Goal: Task Accomplishment & Management: Manage account settings

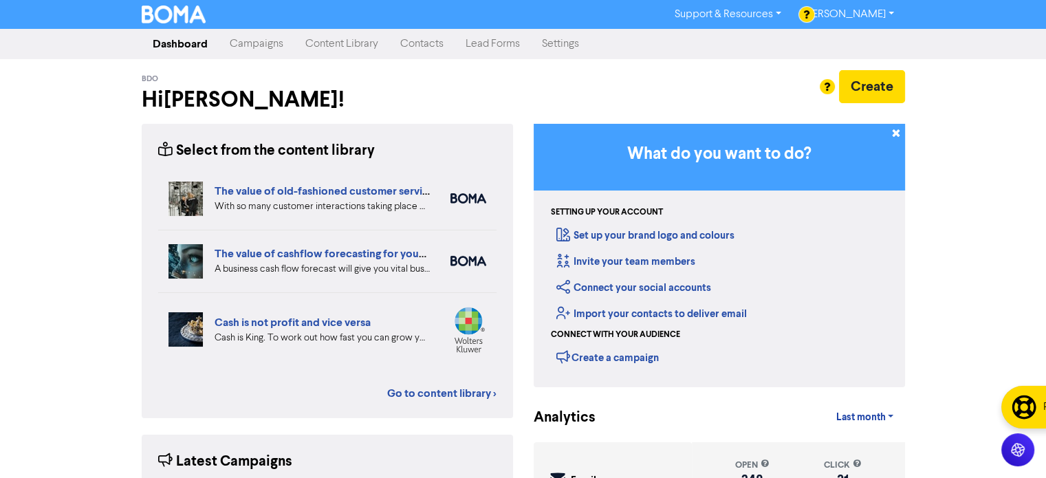
click at [436, 44] on link "Contacts" at bounding box center [421, 44] width 65 height 28
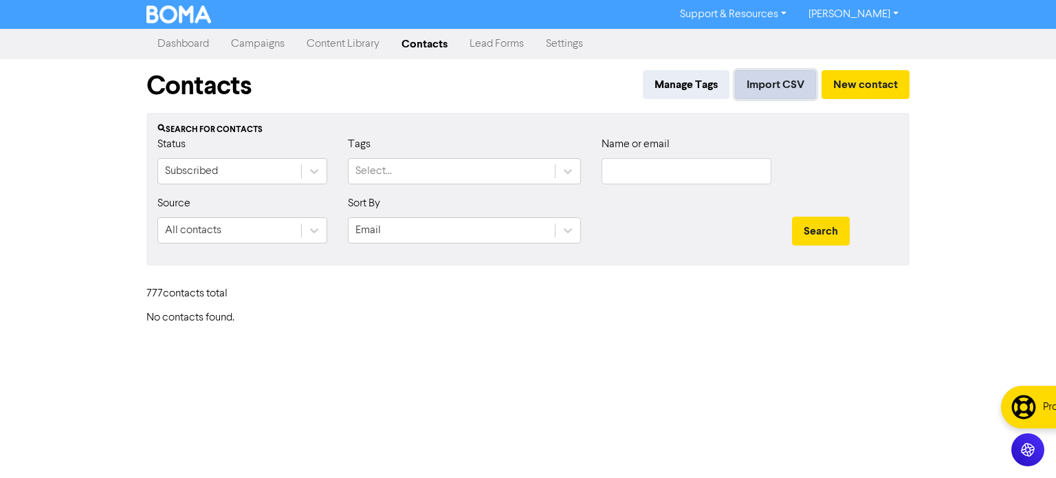
click at [778, 78] on button "Import CSV" at bounding box center [775, 84] width 81 height 29
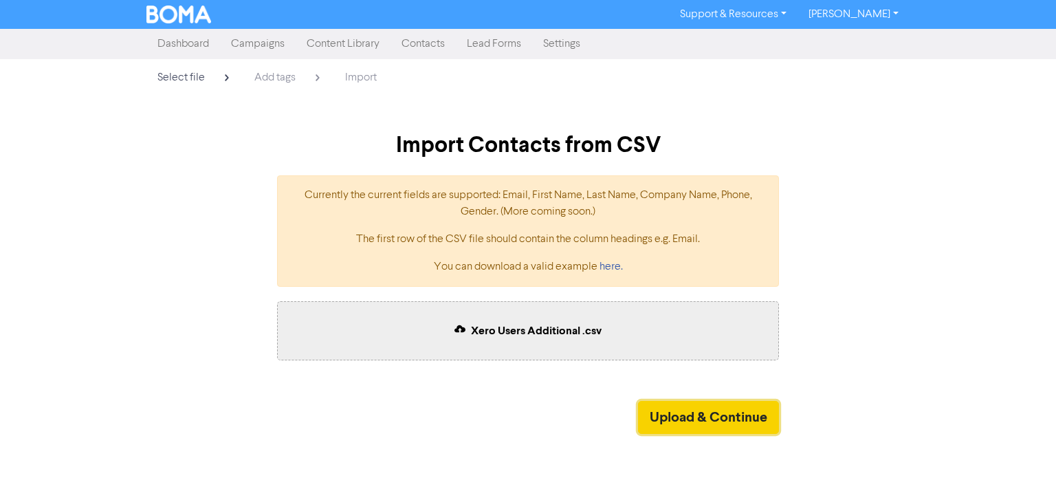
click at [677, 420] on button "Upload & Continue" at bounding box center [708, 417] width 141 height 33
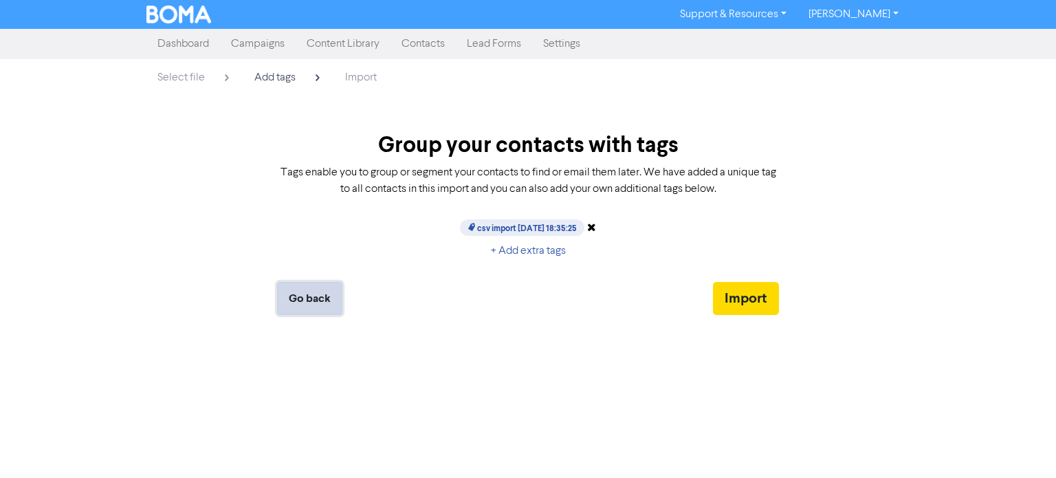
click at [305, 301] on button "Go back" at bounding box center [309, 298] width 65 height 33
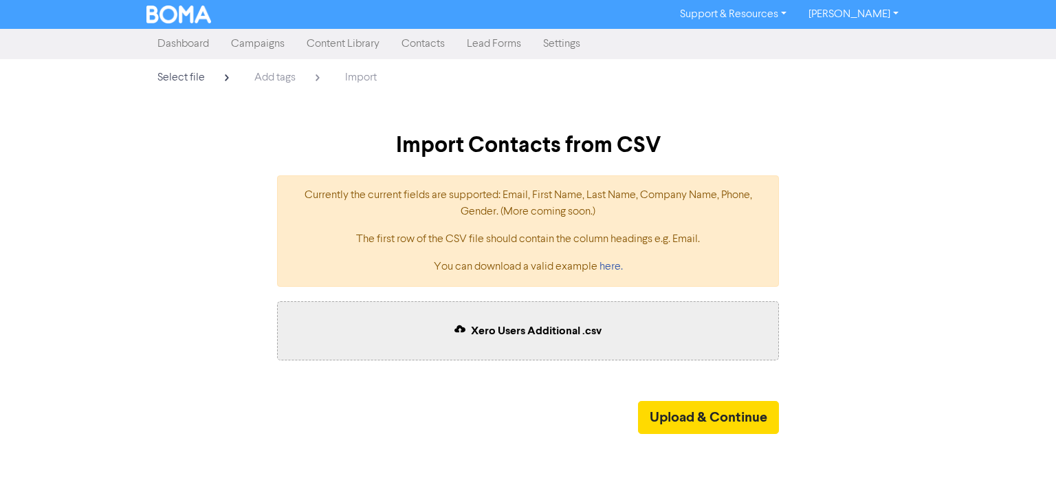
click at [585, 325] on span "Xero Users Additional .csv" at bounding box center [536, 331] width 131 height 14
click at [690, 419] on button "Upload & Continue" at bounding box center [708, 417] width 141 height 33
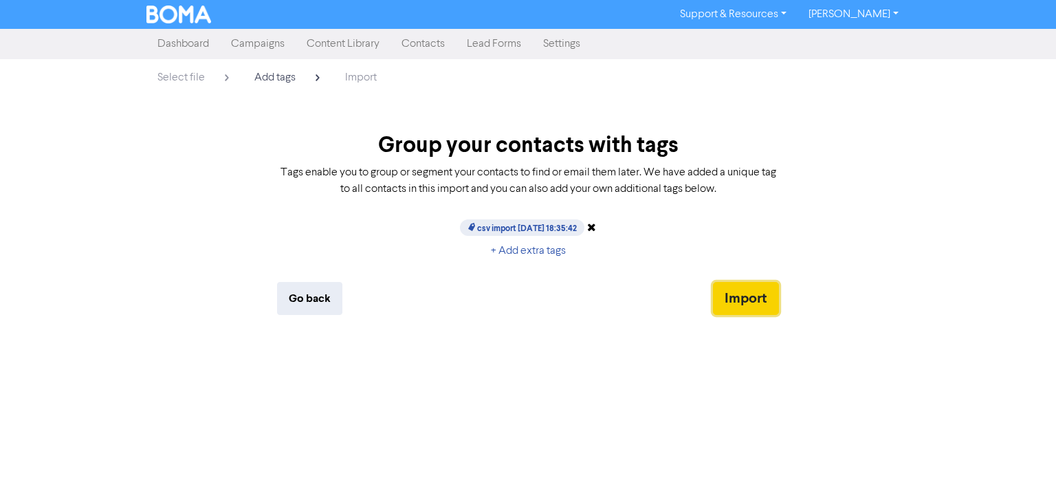
click at [773, 283] on button "Import" at bounding box center [746, 298] width 66 height 33
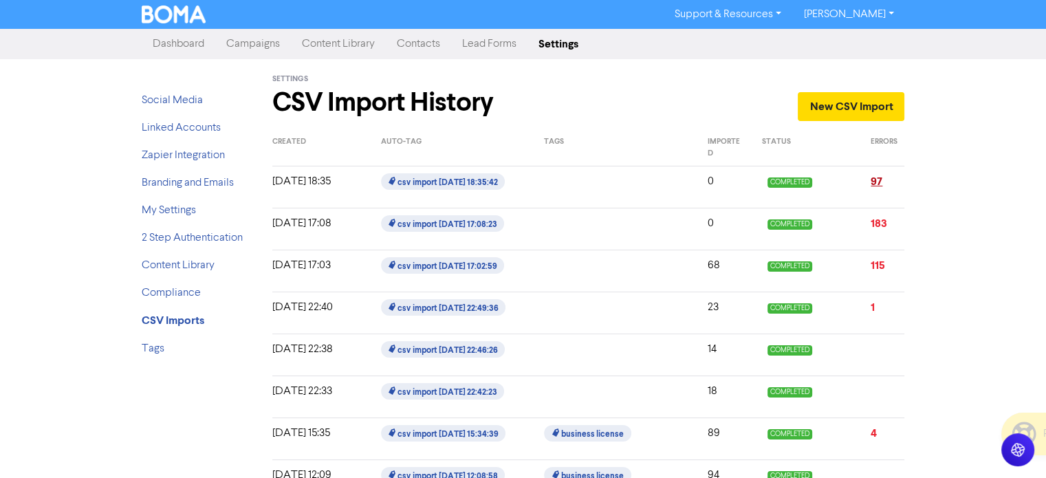
click at [877, 186] on link "97" at bounding box center [876, 182] width 12 height 14
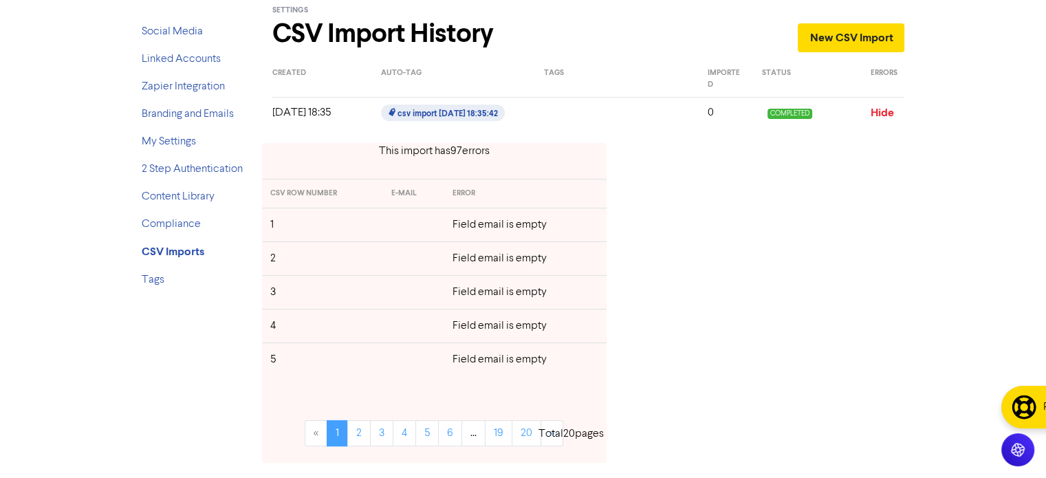
scroll to position [138, 0]
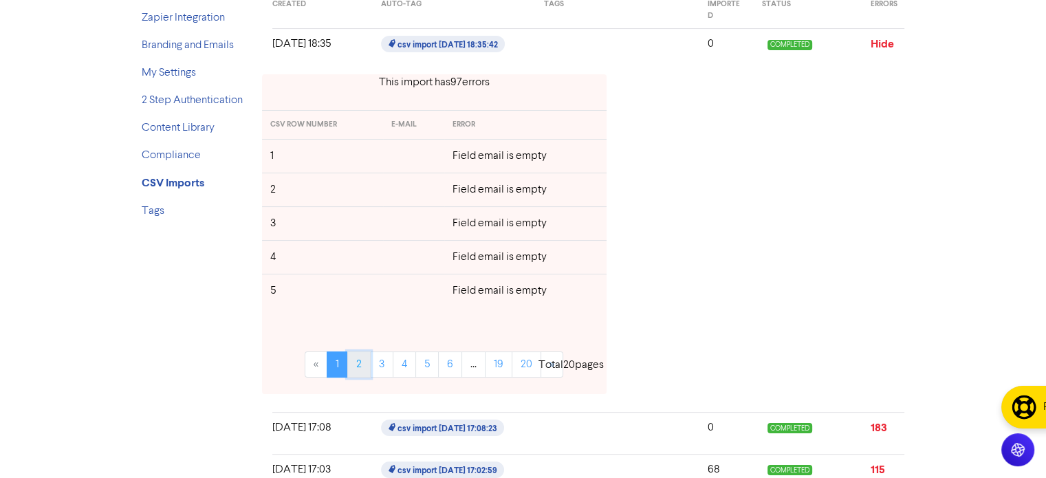
click at [369, 362] on link "2" at bounding box center [358, 364] width 23 height 26
click at [376, 365] on link "3" at bounding box center [381, 364] width 23 height 26
click at [401, 362] on link "4" at bounding box center [404, 364] width 23 height 26
click at [424, 362] on link "5" at bounding box center [426, 364] width 23 height 26
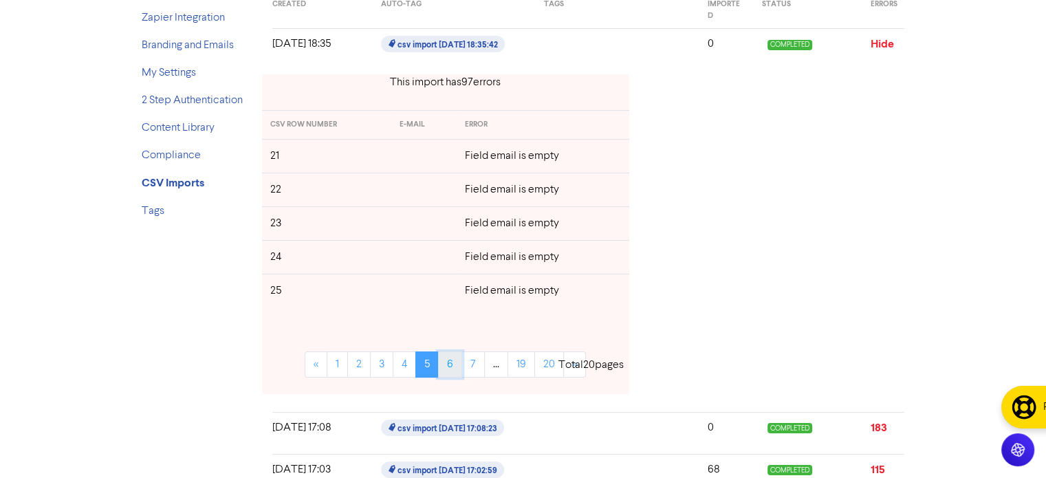
click at [451, 363] on link "6" at bounding box center [450, 364] width 24 height 26
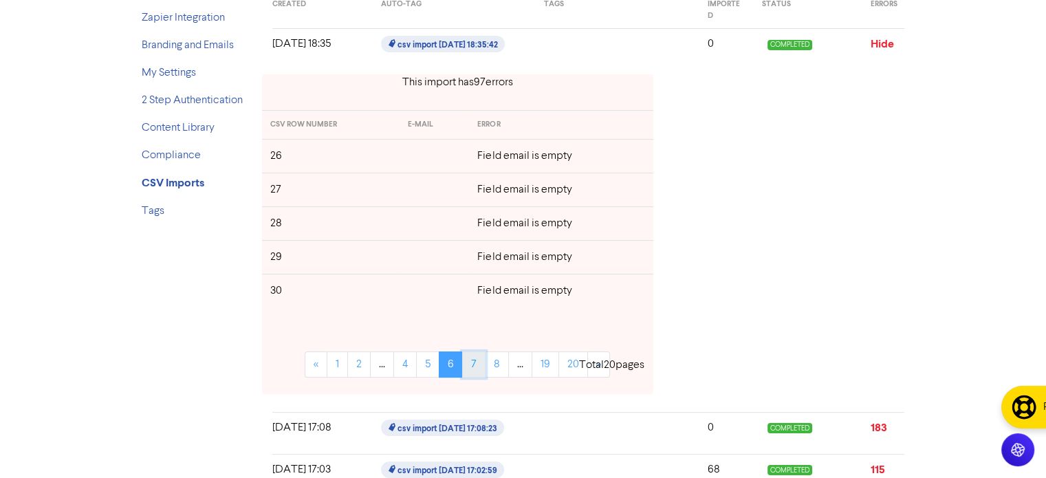
click at [482, 363] on link "7" at bounding box center [473, 364] width 23 height 26
click at [512, 363] on li "..." at bounding box center [520, 364] width 23 height 26
click at [500, 364] on link "9" at bounding box center [497, 364] width 24 height 26
click at [580, 363] on div "Total 20 pages" at bounding box center [616, 356] width 105 height 76
click at [576, 364] on div "Total 20 pages" at bounding box center [616, 356] width 105 height 76
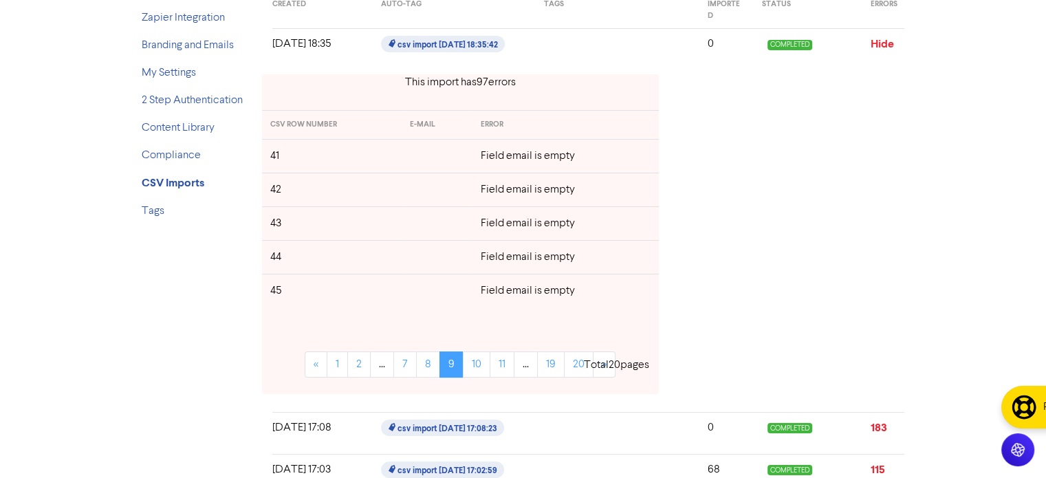
click at [566, 364] on div "Total 20 pages" at bounding box center [616, 356] width 105 height 76
click at [547, 367] on link "19" at bounding box center [551, 364] width 28 height 26
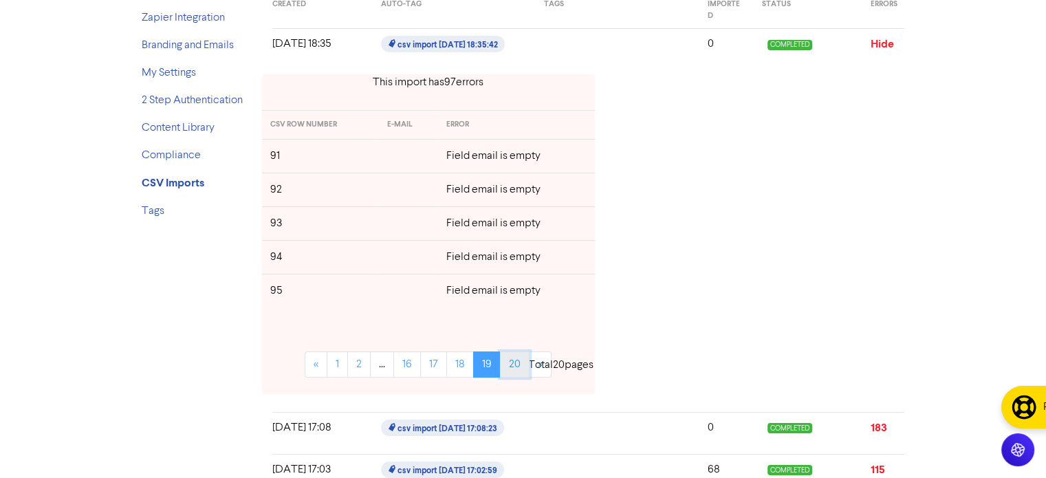
click at [513, 364] on link "20" at bounding box center [515, 364] width 30 height 26
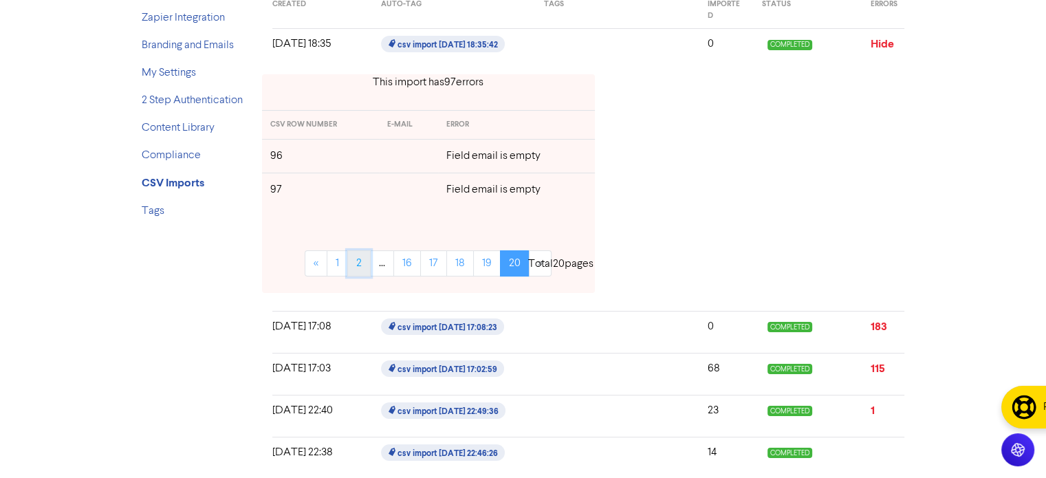
click at [352, 263] on link "2" at bounding box center [358, 263] width 23 height 26
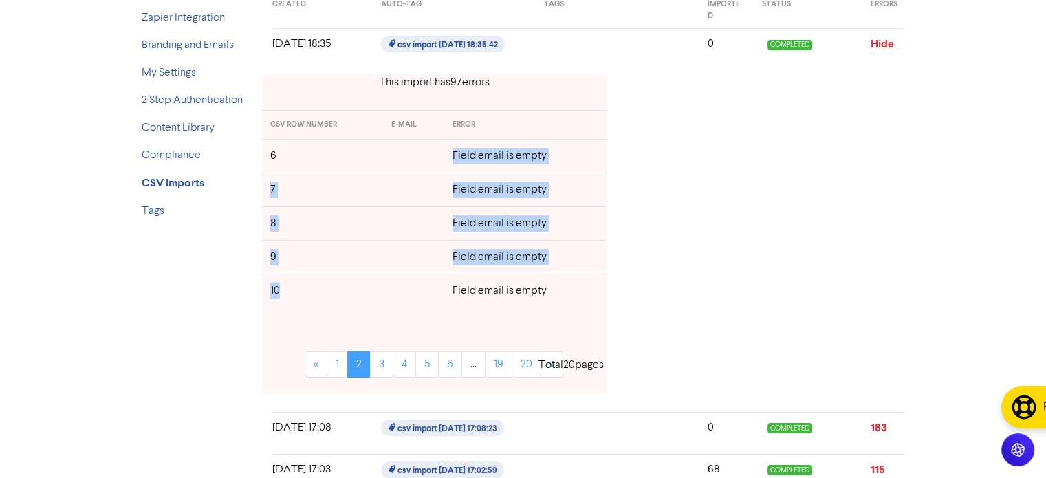
drag, startPoint x: 410, startPoint y: 164, endPoint x: 396, endPoint y: 289, distance: 125.2
click at [396, 289] on tbody "6 Field email is empty 7 Field email is empty 8 Field email is empty 9 Field em…" at bounding box center [434, 223] width 344 height 168
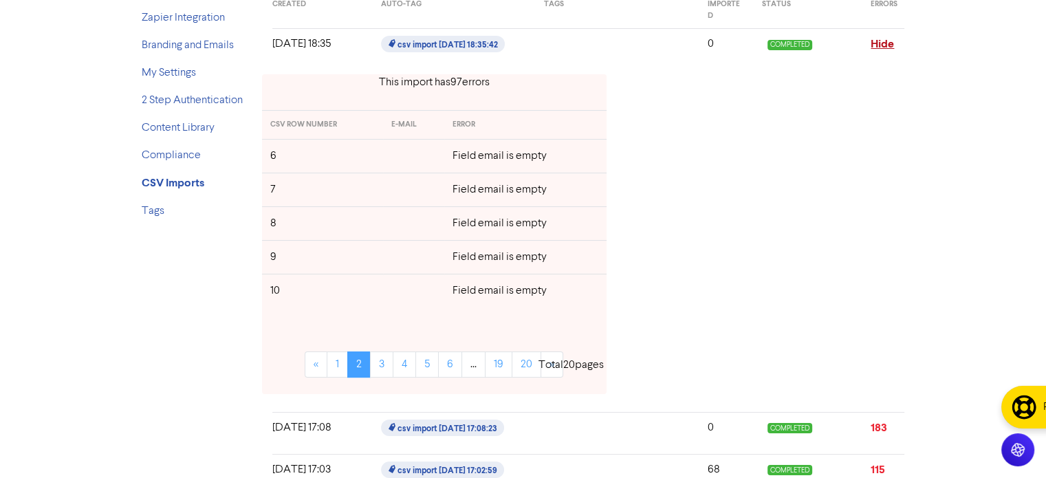
click at [880, 45] on link "Hide" at bounding box center [881, 44] width 23 height 14
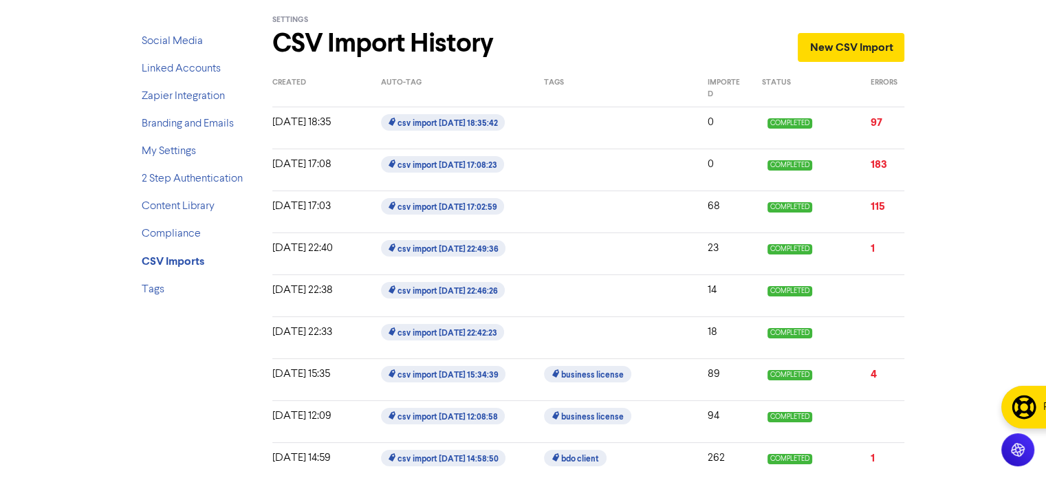
scroll to position [0, 0]
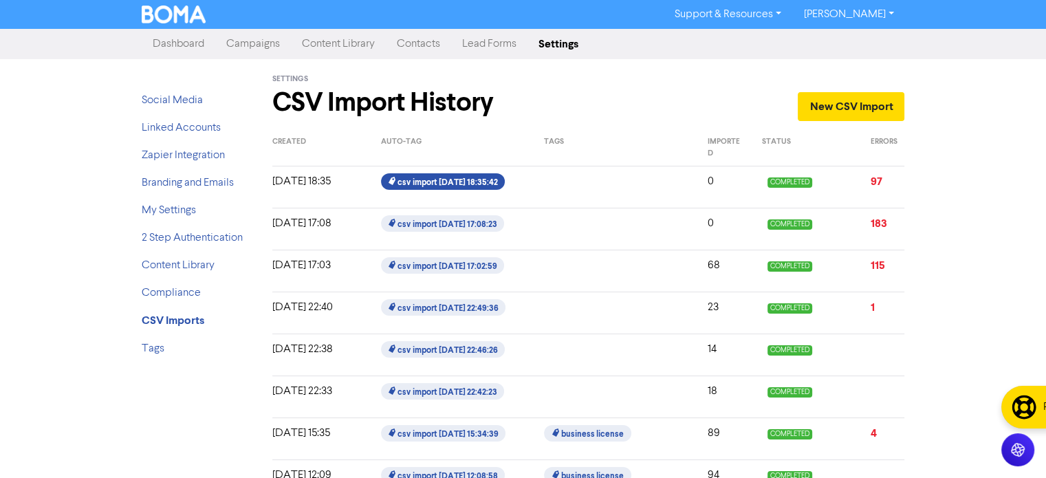
click at [426, 178] on span "csv import [DATE] 18:35:42" at bounding box center [443, 181] width 124 height 17
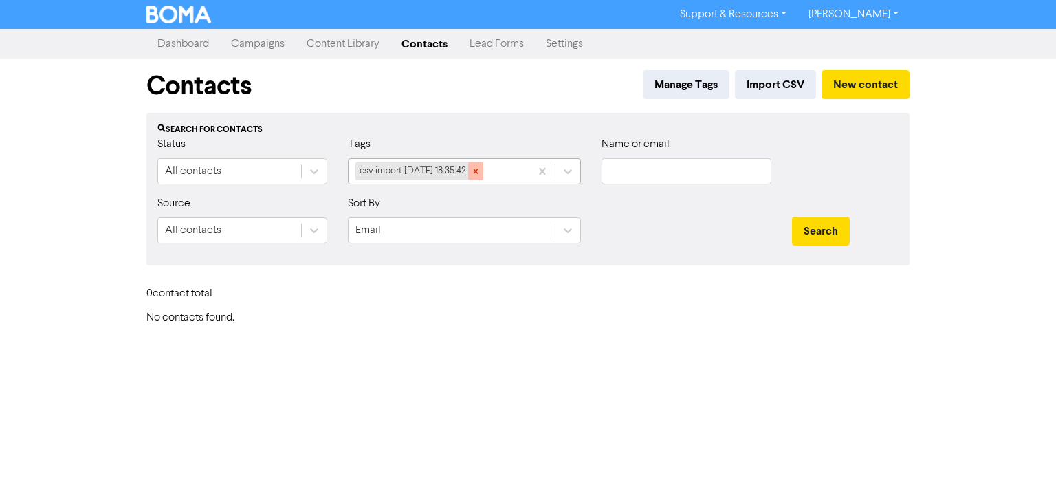
click at [481, 174] on icon at bounding box center [476, 171] width 10 height 10
click at [697, 87] on button "Manage Tags" at bounding box center [686, 84] width 87 height 29
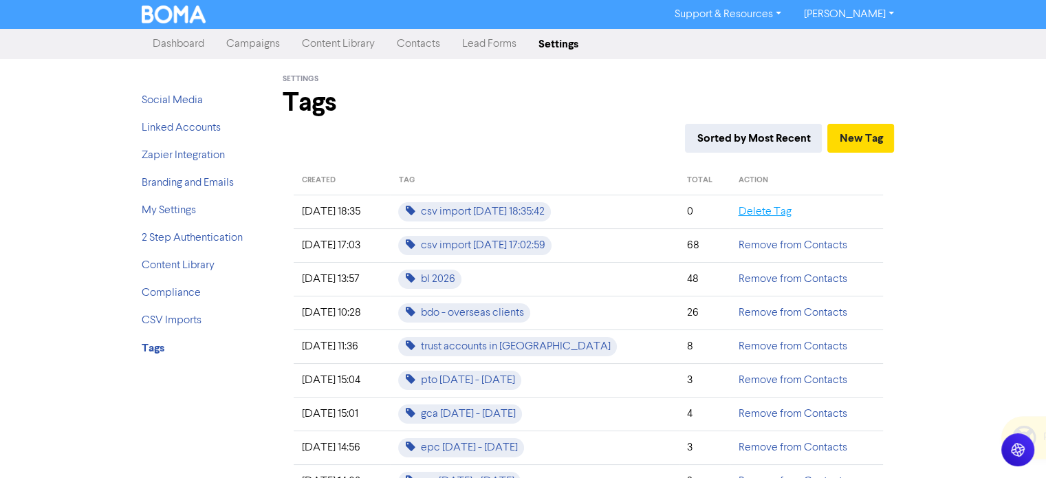
click at [754, 215] on link "Delete Tag" at bounding box center [764, 211] width 53 height 11
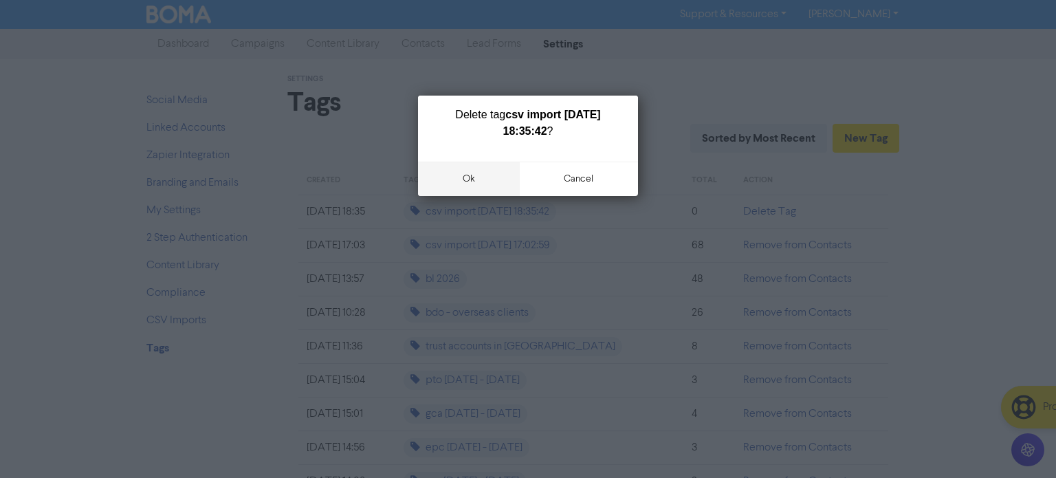
click at [471, 173] on button "ok" at bounding box center [469, 179] width 102 height 34
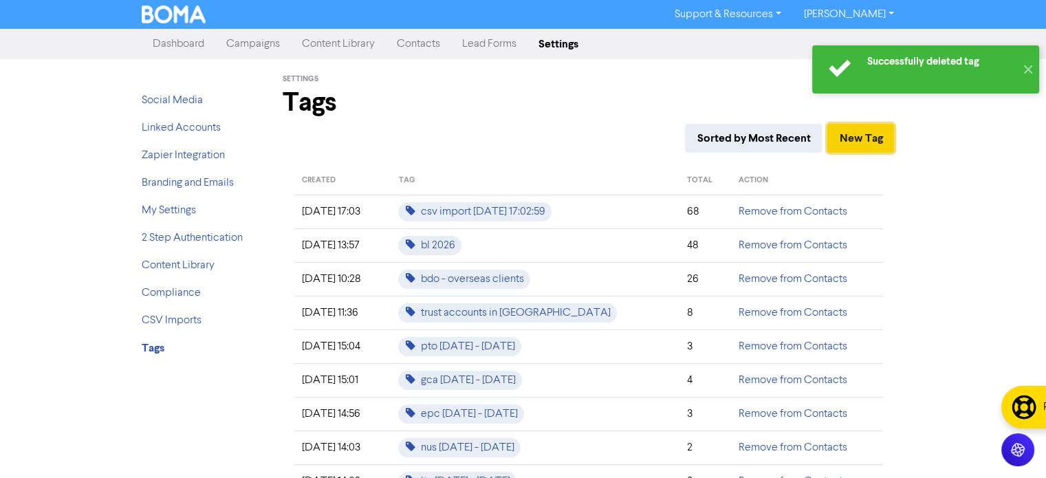
click at [872, 132] on button "New Tag" at bounding box center [860, 138] width 67 height 29
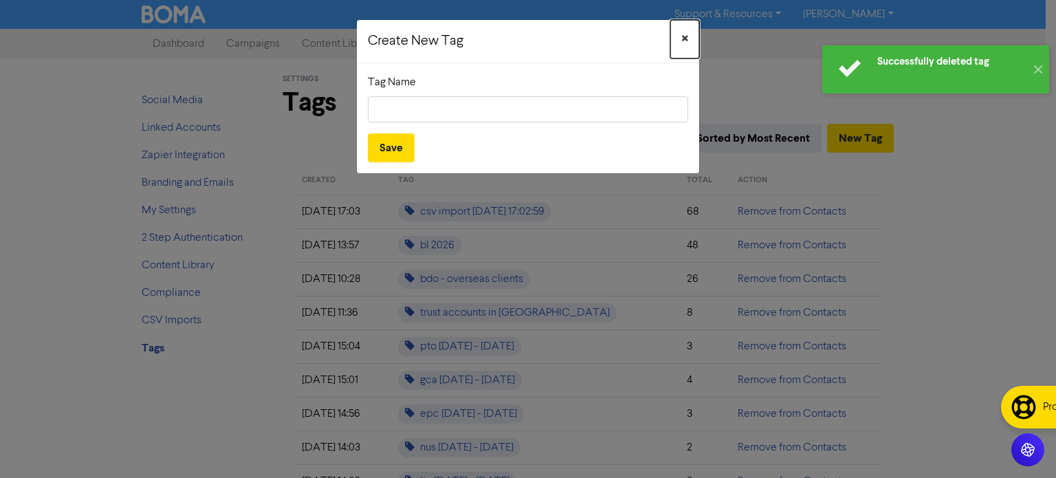
click at [679, 36] on button "×" at bounding box center [684, 39] width 29 height 39
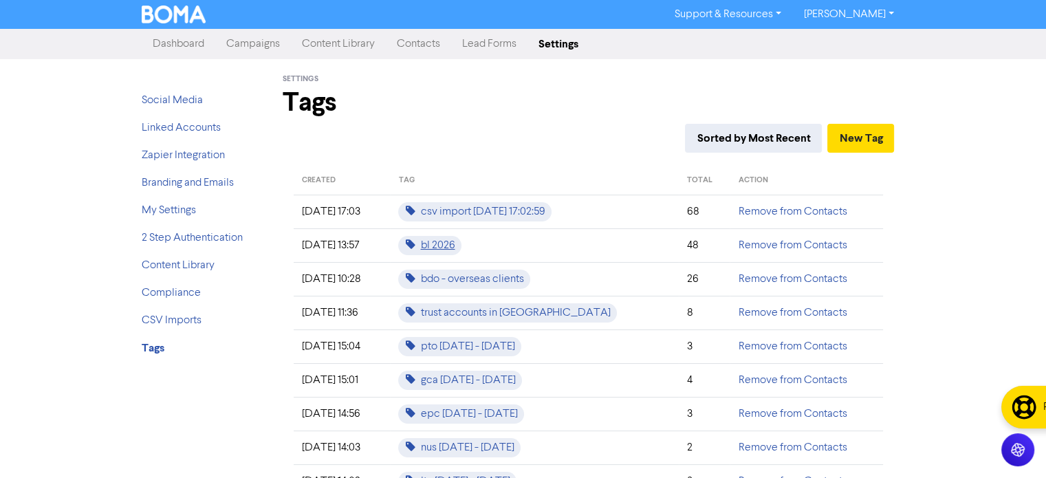
click at [461, 243] on span "bl 2026" at bounding box center [429, 245] width 63 height 19
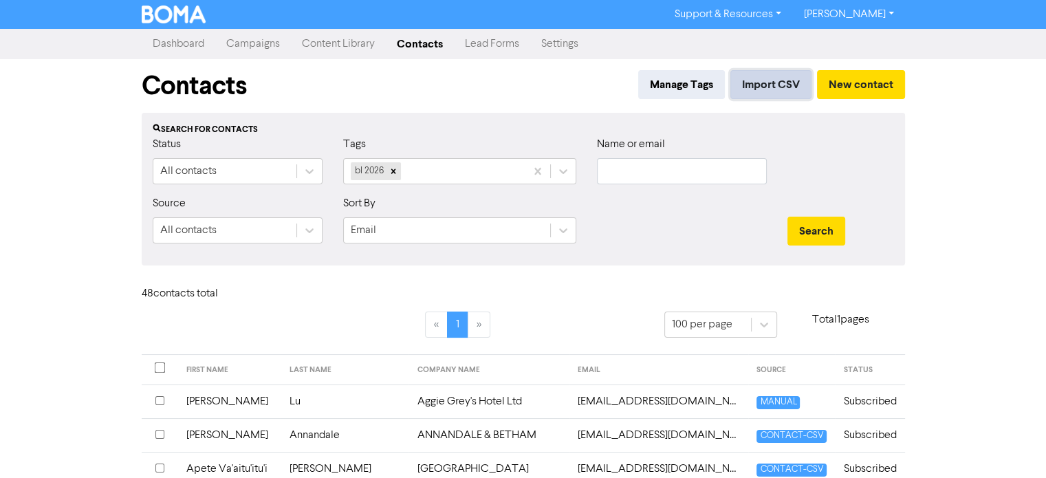
click at [795, 83] on button "Import CSV" at bounding box center [770, 84] width 81 height 29
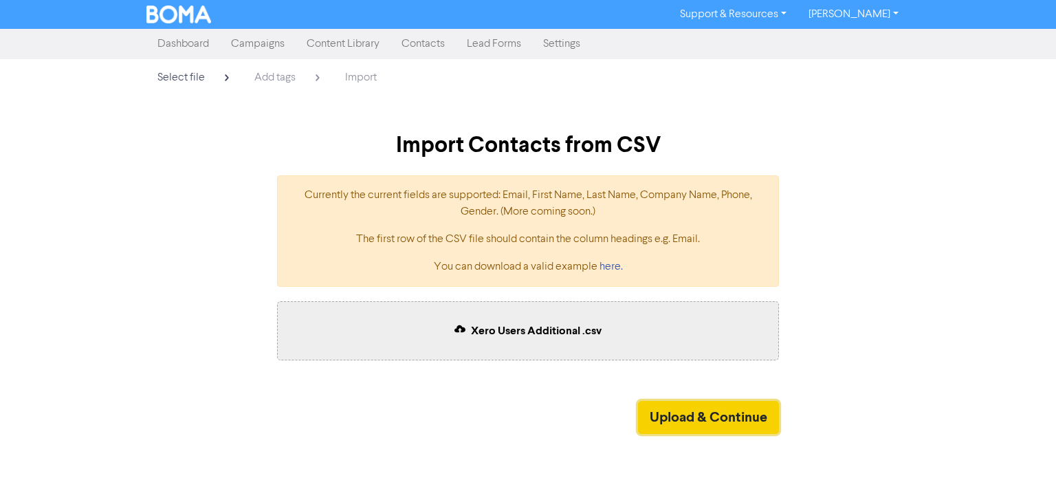
click at [687, 414] on button "Upload & Continue" at bounding box center [708, 417] width 141 height 33
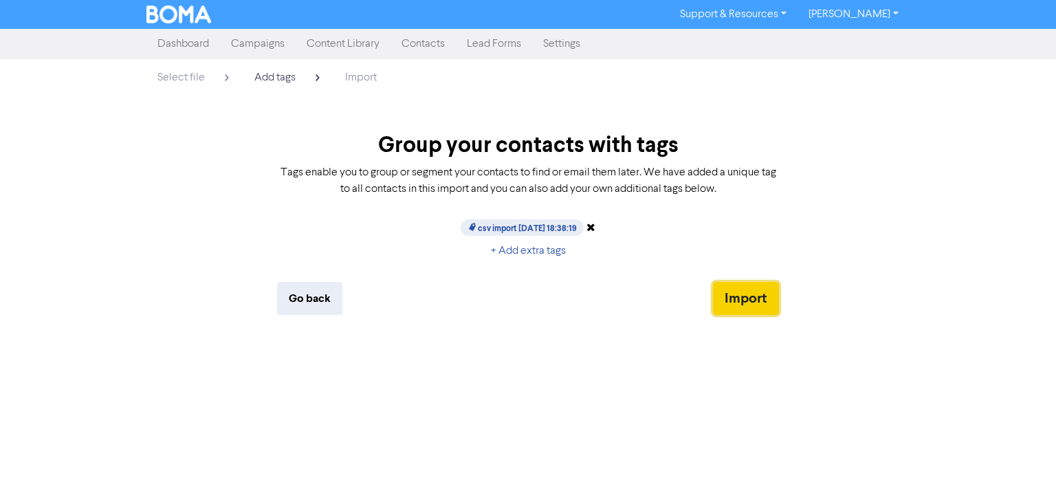
click at [729, 301] on button "Import" at bounding box center [746, 298] width 66 height 33
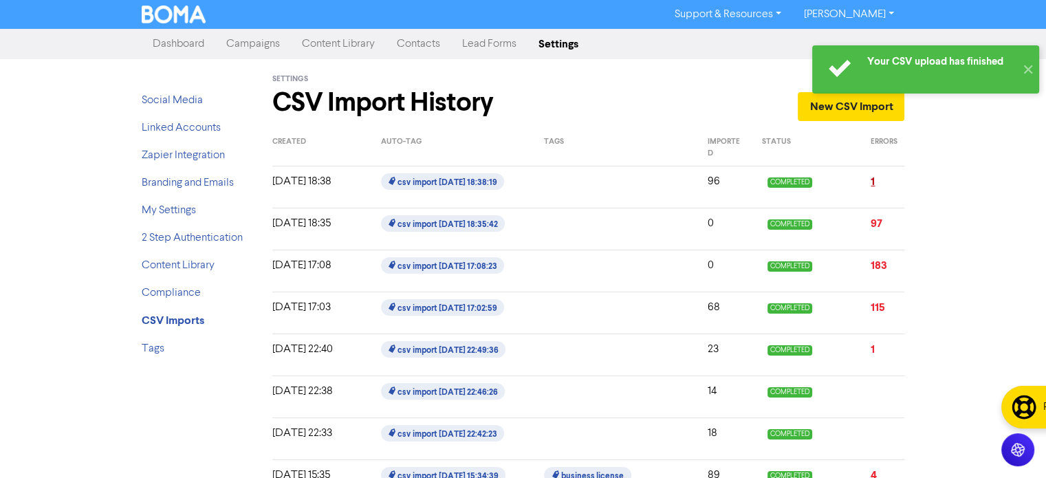
click at [872, 183] on link "1" at bounding box center [872, 182] width 4 height 14
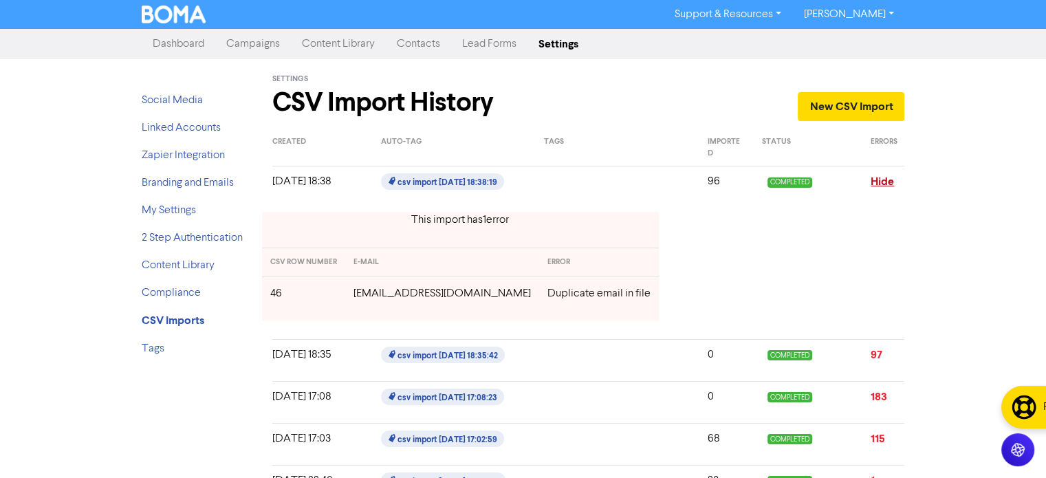
click at [875, 180] on link "Hide" at bounding box center [881, 182] width 23 height 14
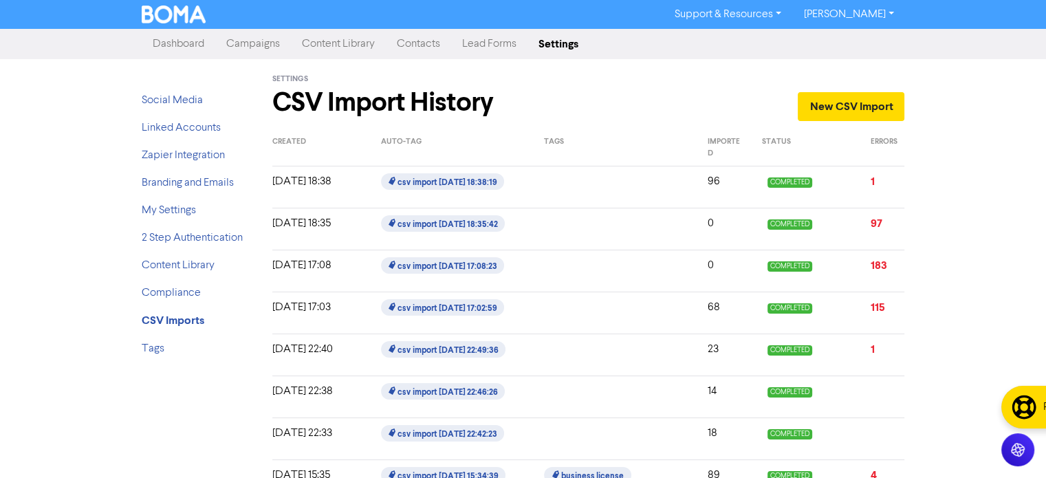
click at [233, 47] on link "Campaigns" at bounding box center [253, 44] width 76 height 28
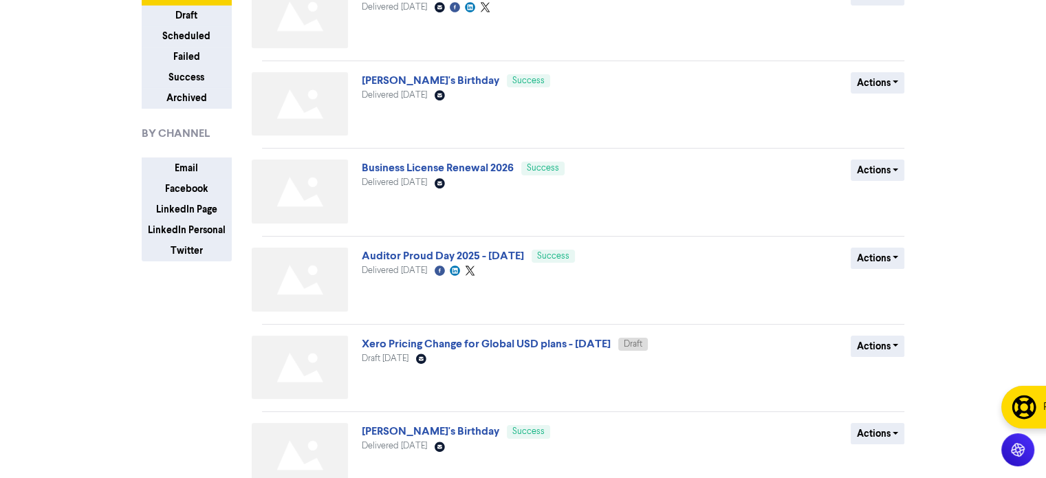
scroll to position [138, 0]
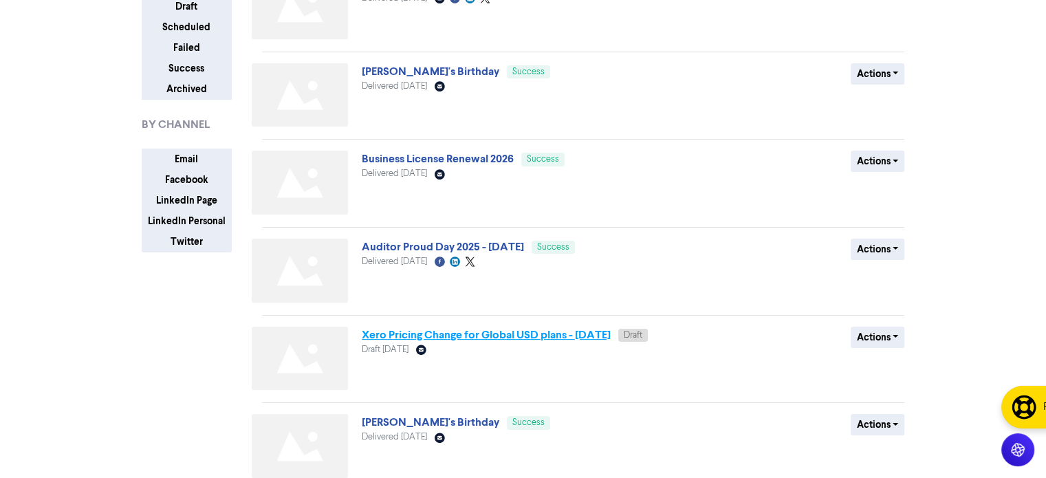
click at [452, 333] on link "Xero Pricing Change for Global USD plans - [DATE]" at bounding box center [486, 335] width 249 height 14
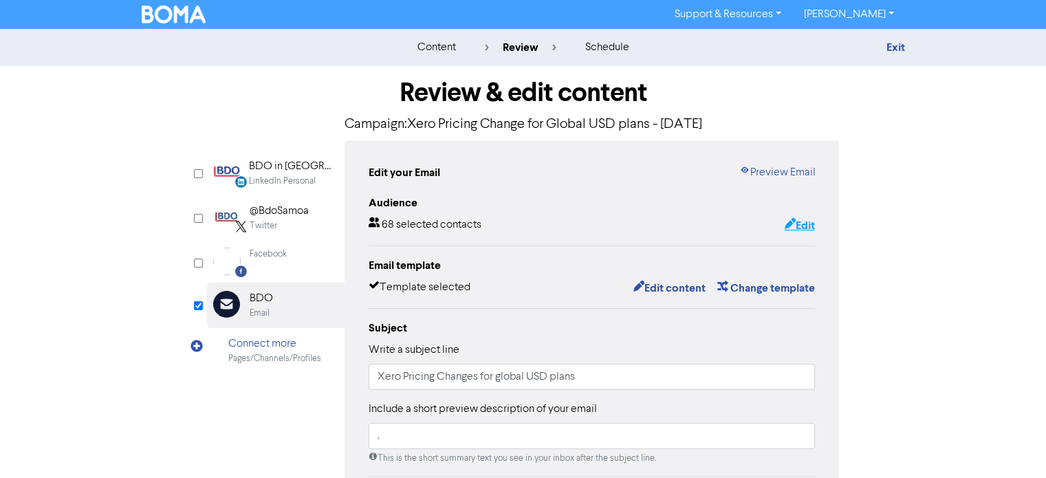
click at [813, 228] on button "Edit" at bounding box center [799, 226] width 32 height 18
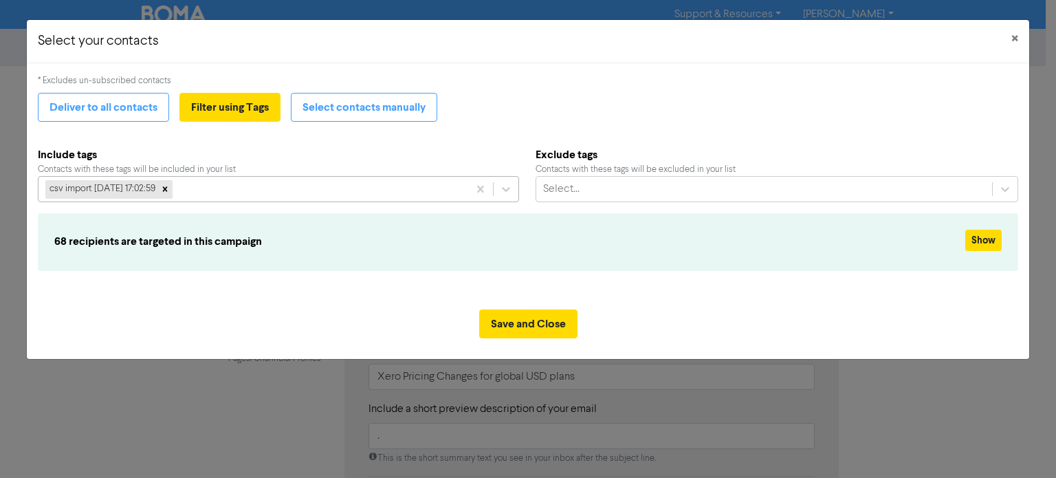
click at [329, 193] on div "csv import [DATE] 17:02:59" at bounding box center [253, 189] width 429 height 25
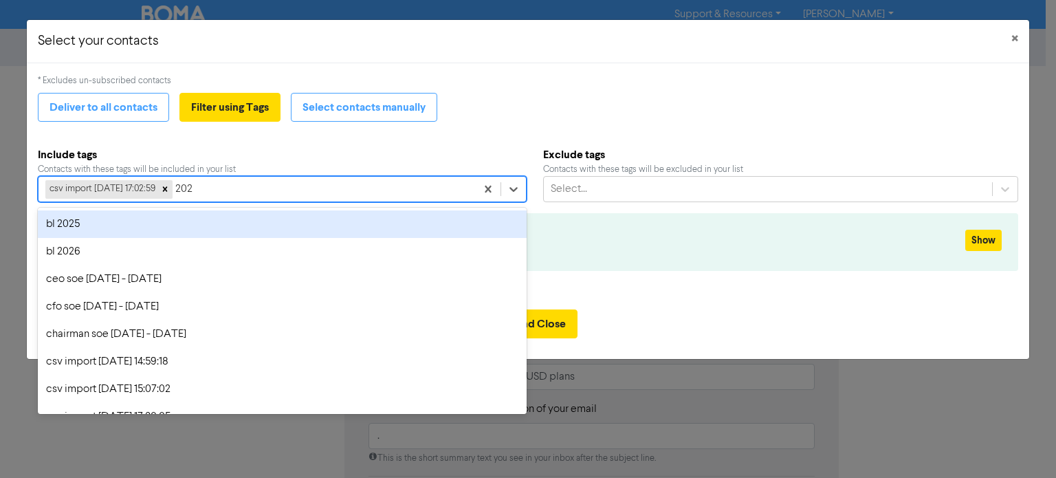
type input "2025"
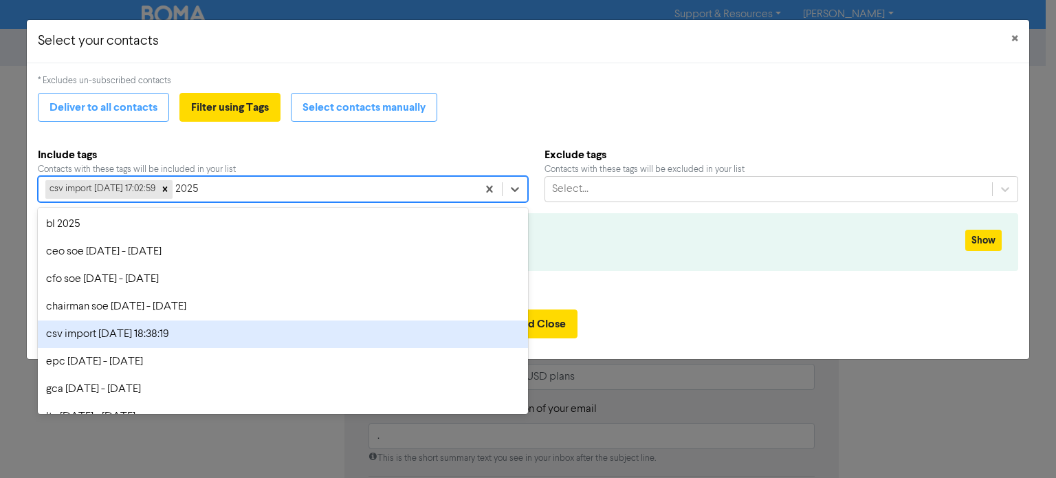
click at [214, 335] on div "csv import [DATE] 18:38:19" at bounding box center [283, 334] width 490 height 28
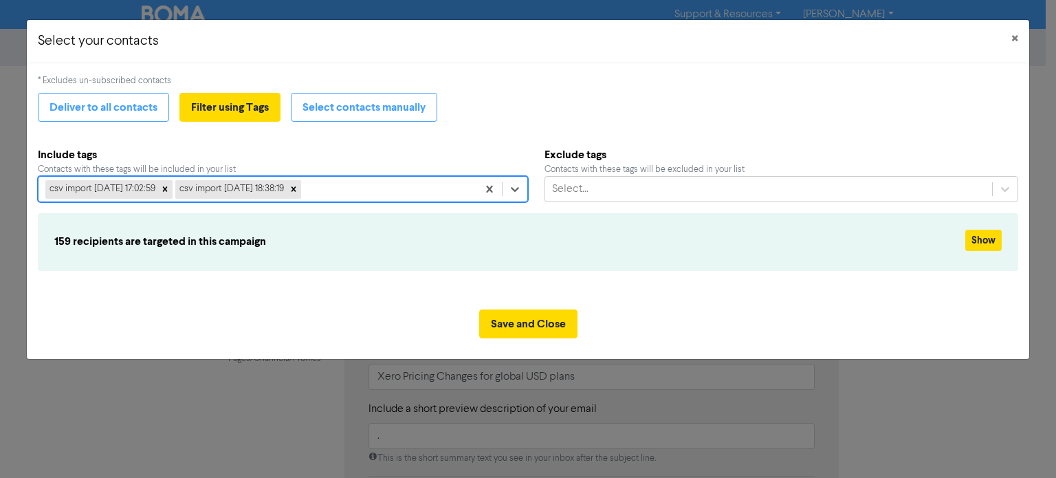
click at [378, 183] on div "csv import [DATE] 17:02:59 csv import [DATE] 18:38:19" at bounding box center [258, 189] width 439 height 25
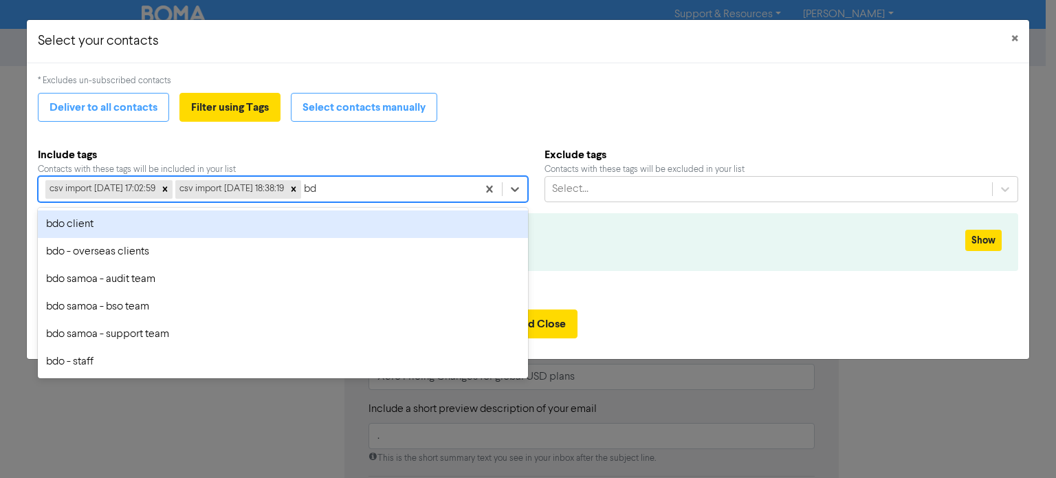
type input "bdo"
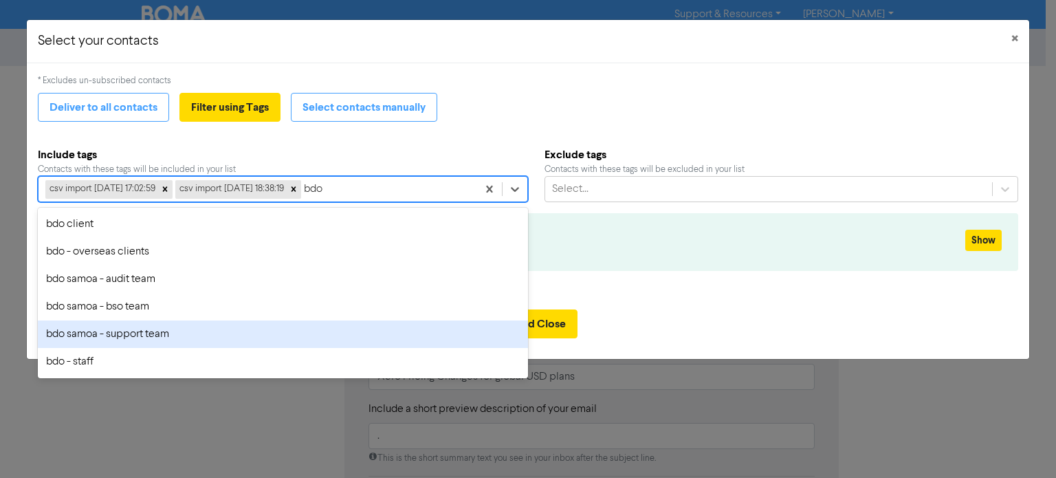
click at [98, 327] on div "bdo samoa - support team" at bounding box center [283, 334] width 490 height 28
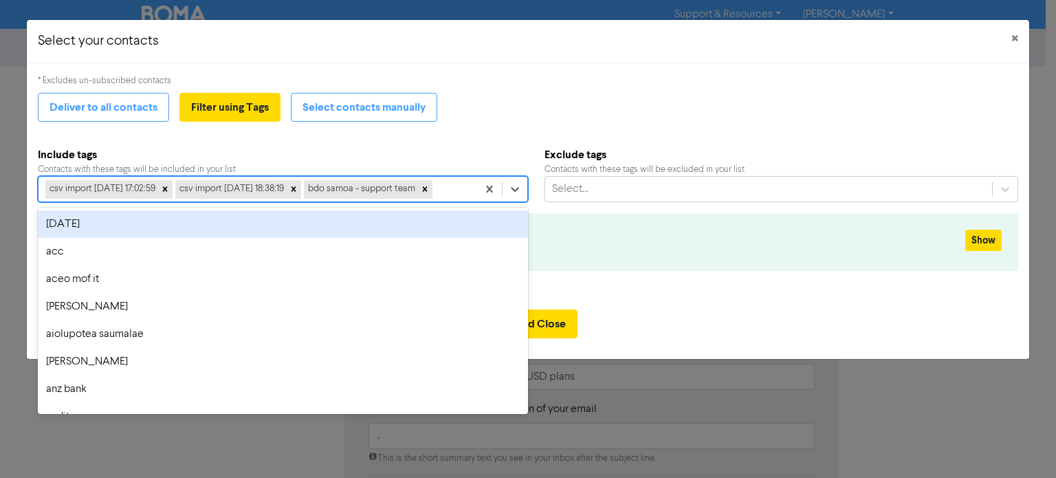
click at [417, 189] on div "bdo samoa - support team" at bounding box center [360, 189] width 113 height 18
click at [430, 185] on icon at bounding box center [425, 189] width 10 height 10
click at [426, 186] on div "csv import [DATE] 17:02:59 csv import [DATE] 18:38:19" at bounding box center [258, 189] width 439 height 25
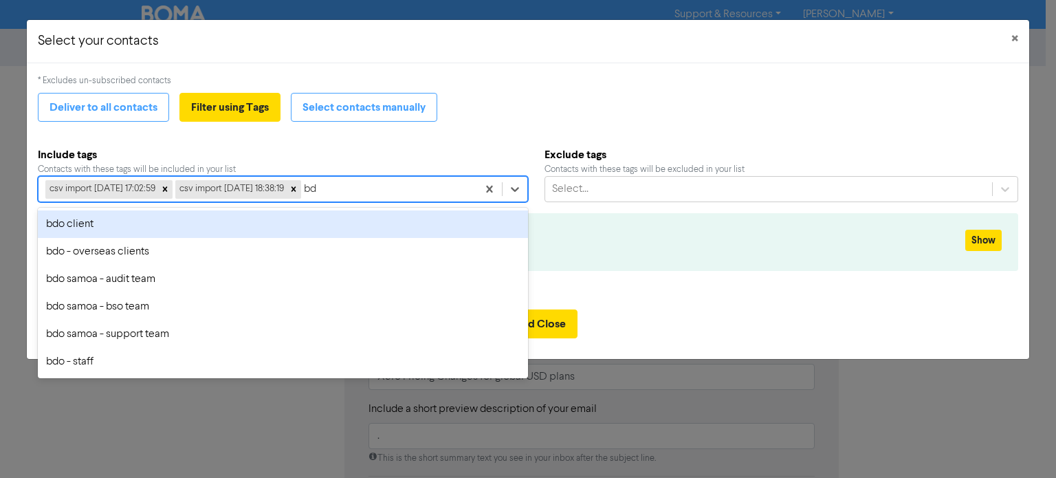
type input "bdo"
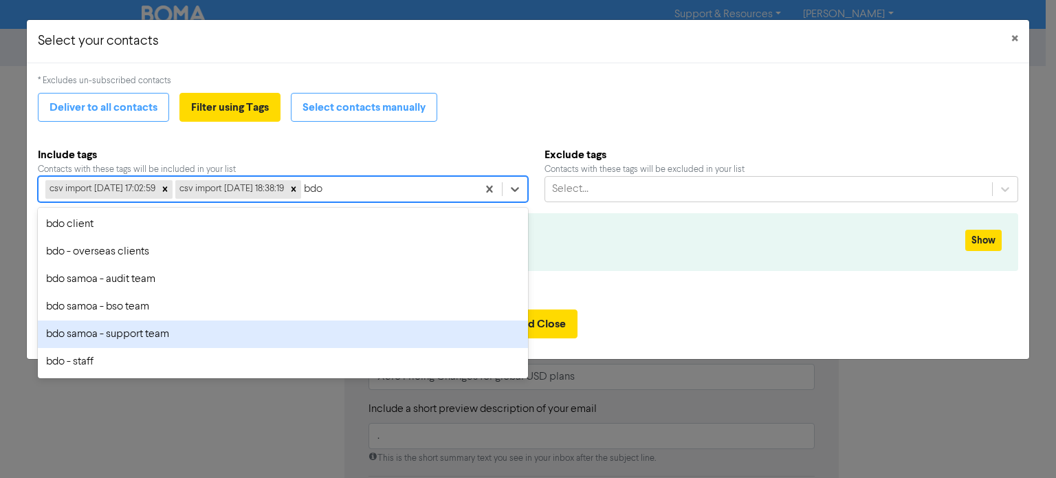
click at [182, 338] on div "bdo samoa - support team" at bounding box center [283, 334] width 490 height 28
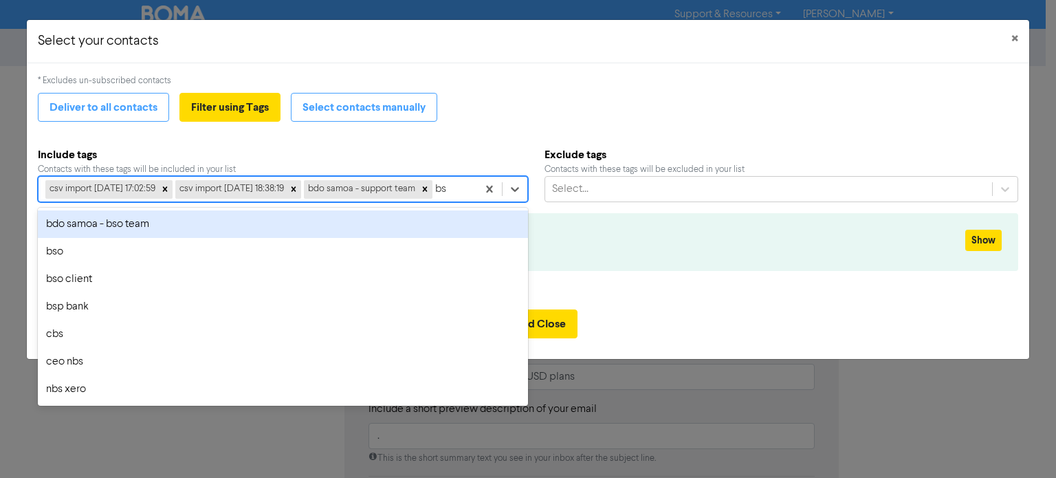
type input "bso"
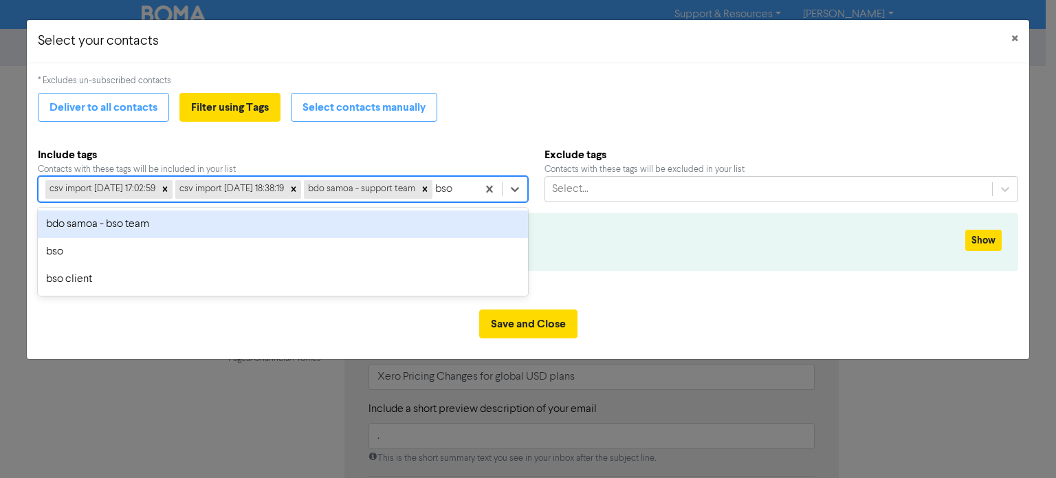
click at [194, 238] on div "bdo samoa - bso team" at bounding box center [283, 224] width 490 height 28
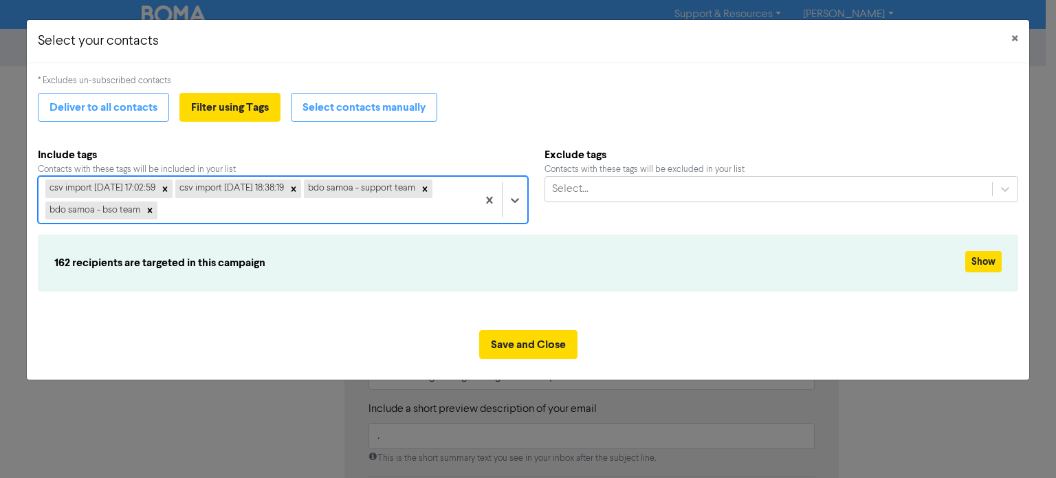
click at [295, 335] on div "Save and Close" at bounding box center [528, 349] width 1002 height 61
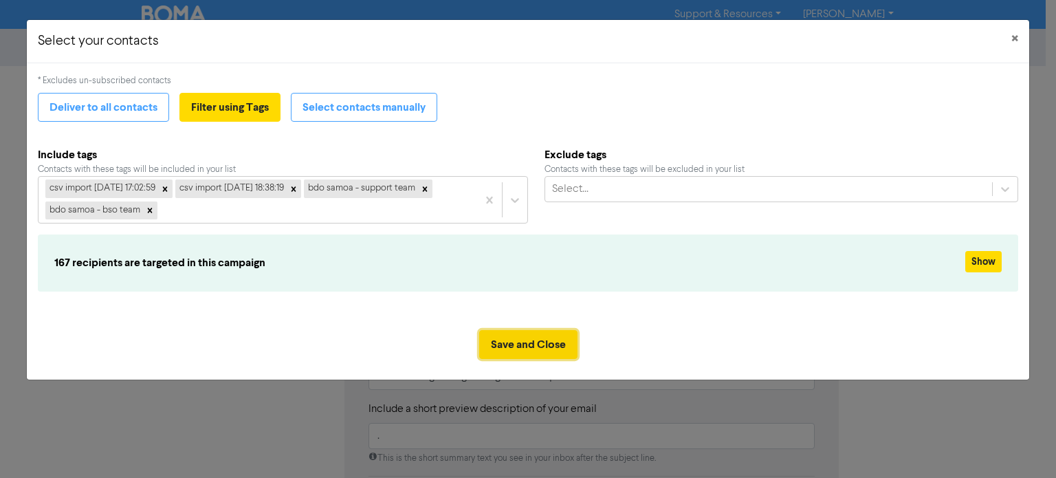
click at [524, 340] on button "Save and Close" at bounding box center [528, 344] width 98 height 29
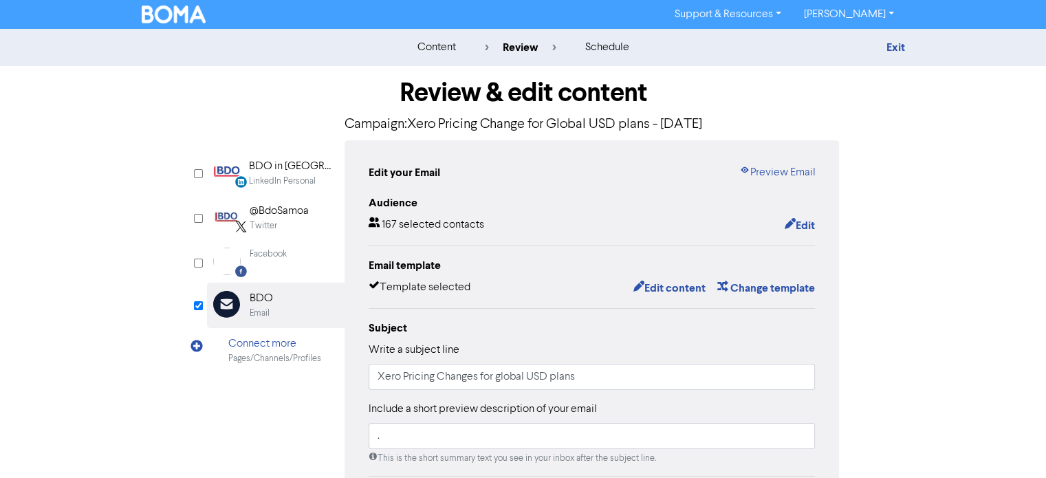
drag, startPoint x: 897, startPoint y: 236, endPoint x: 840, endPoint y: 228, distance: 57.0
click at [897, 239] on div "Review & edit content Campaign: Xero Pricing Change for Global USD plans - [DAT…" at bounding box center [523, 426] width 784 height 721
click at [789, 179] on link "Preview Email" at bounding box center [776, 172] width 76 height 17
click at [888, 258] on div "Review & edit content Campaign: Xero Pricing Change for Global USD plans - [DAT…" at bounding box center [523, 426] width 784 height 721
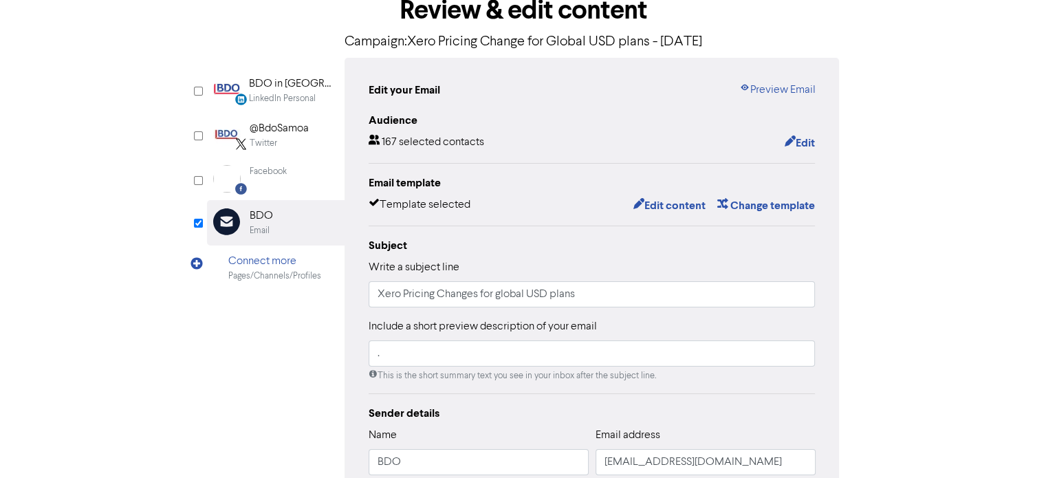
scroll to position [138, 0]
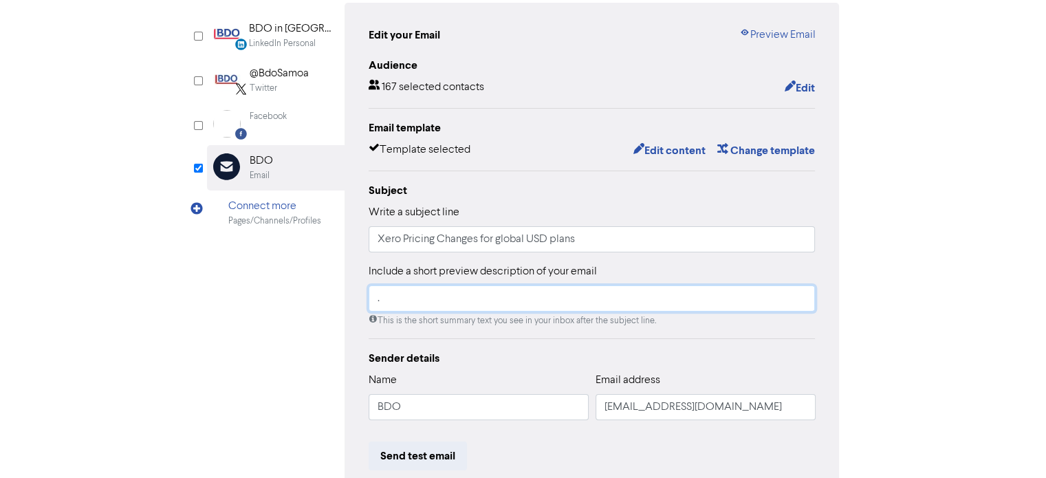
click at [404, 296] on input "." at bounding box center [592, 298] width 447 height 26
click at [998, 213] on div "content review schedule Exit Review & edit content Campaign: Xero Pricing Chang…" at bounding box center [523, 270] width 1046 height 758
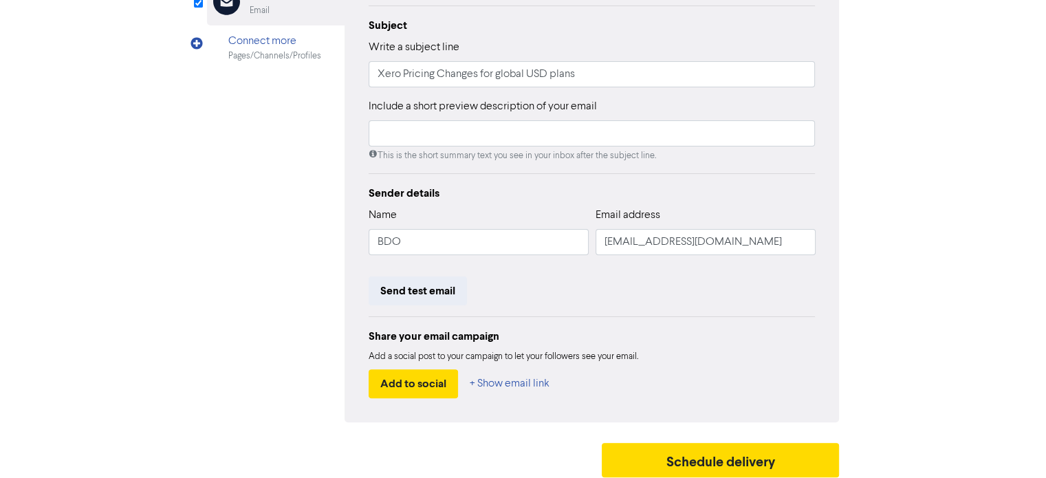
scroll to position [308, 0]
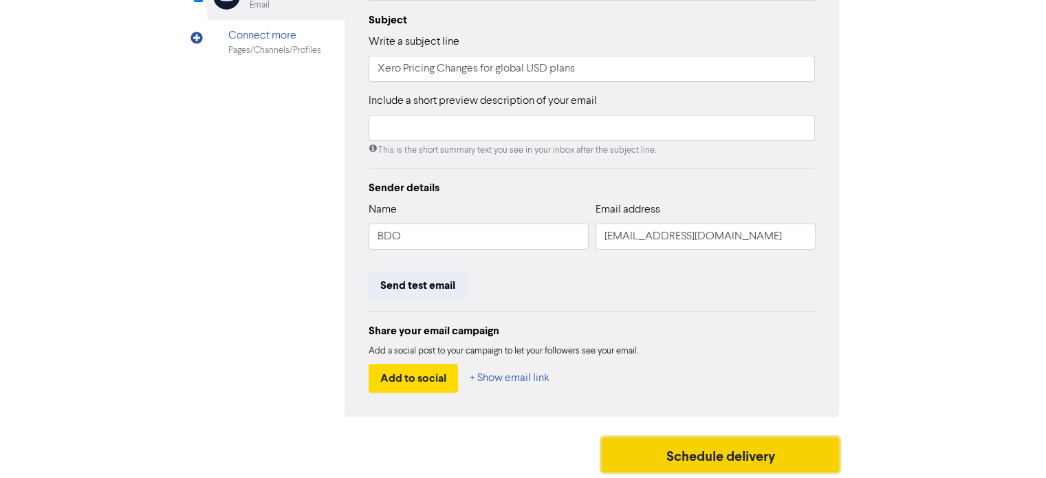
click at [795, 461] on button "Schedule delivery" at bounding box center [721, 454] width 238 height 34
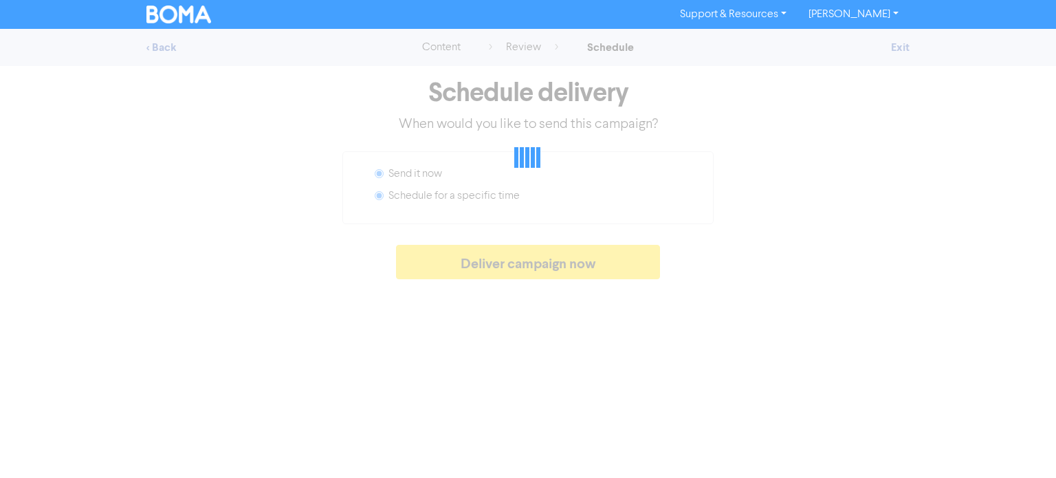
radio input "false"
radio input "true"
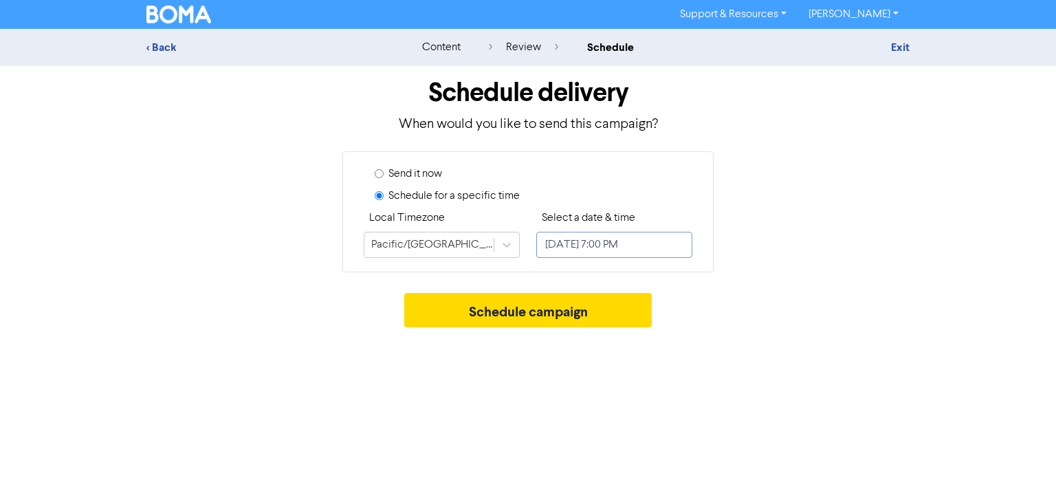
click at [626, 243] on input "[DATE] 7:00 PM" at bounding box center [614, 245] width 156 height 26
select select "9"
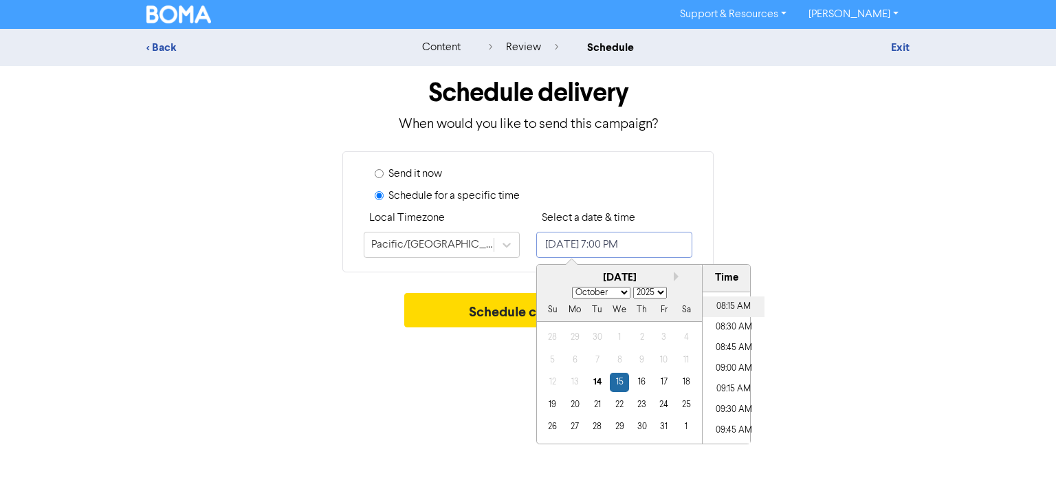
scroll to position [608, 0]
click at [729, 352] on li "08:00 AM" at bounding box center [734, 354] width 62 height 21
type input "[DATE] 8:00 AM"
click at [614, 379] on div "15" at bounding box center [619, 382] width 19 height 19
click at [863, 287] on div "Schedule delivery When would you like to send this campaign? Send it now Schedu…" at bounding box center [528, 200] width 784 height 268
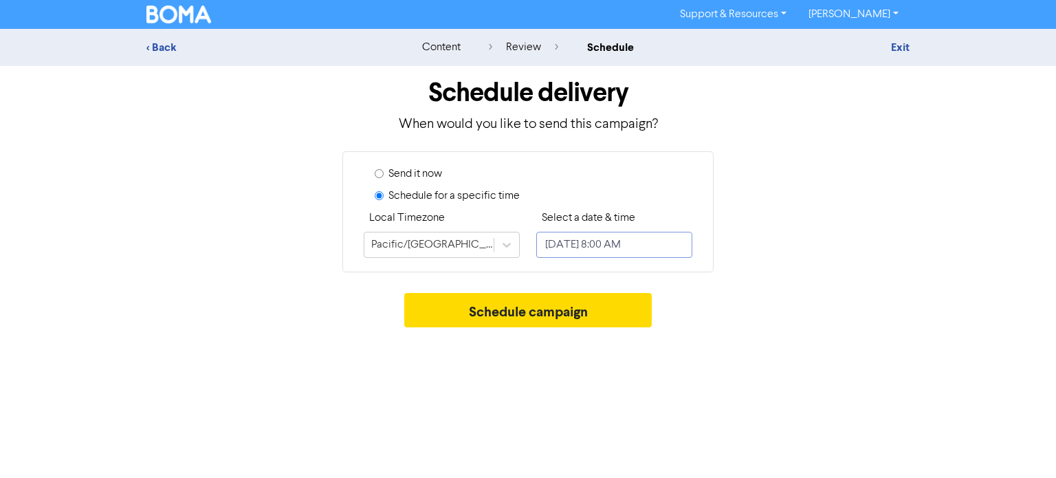
click at [648, 250] on input "[DATE] 8:00 AM" at bounding box center [614, 245] width 156 height 26
select select "9"
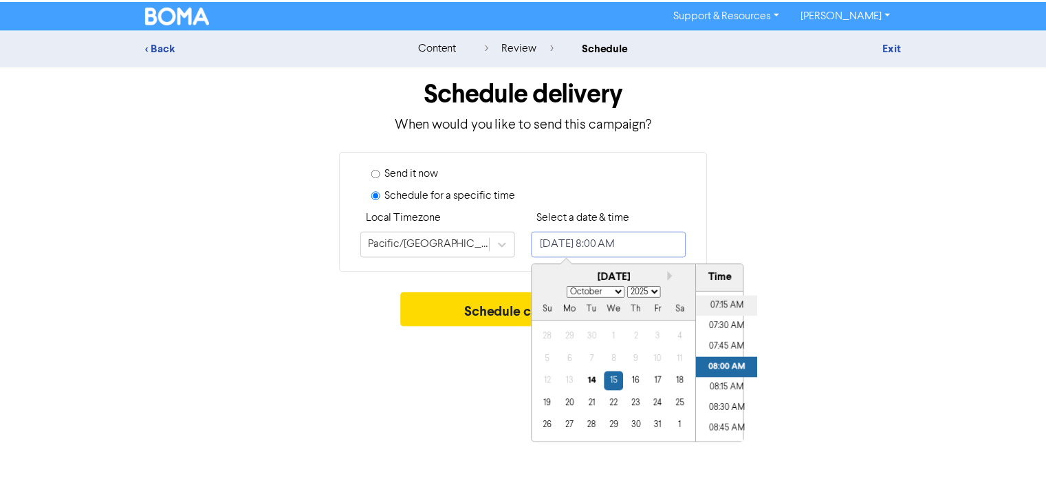
scroll to position [525, 0]
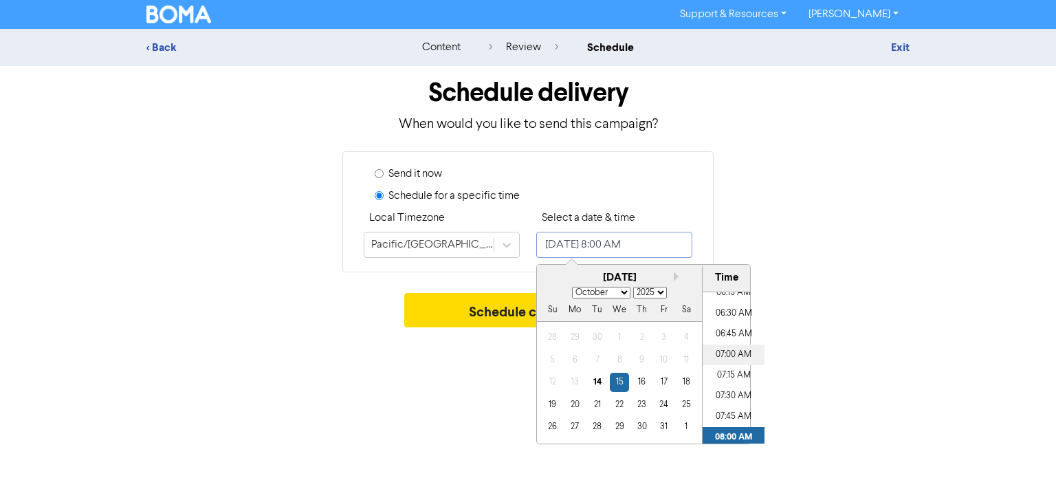
click at [732, 354] on li "07:00 AM" at bounding box center [734, 354] width 62 height 21
type input "[DATE] 7:00 AM"
click at [806, 340] on div "Support & Resources Video Tutorials FAQ & Guides Marketing Education [PERSON_NA…" at bounding box center [528, 239] width 1056 height 478
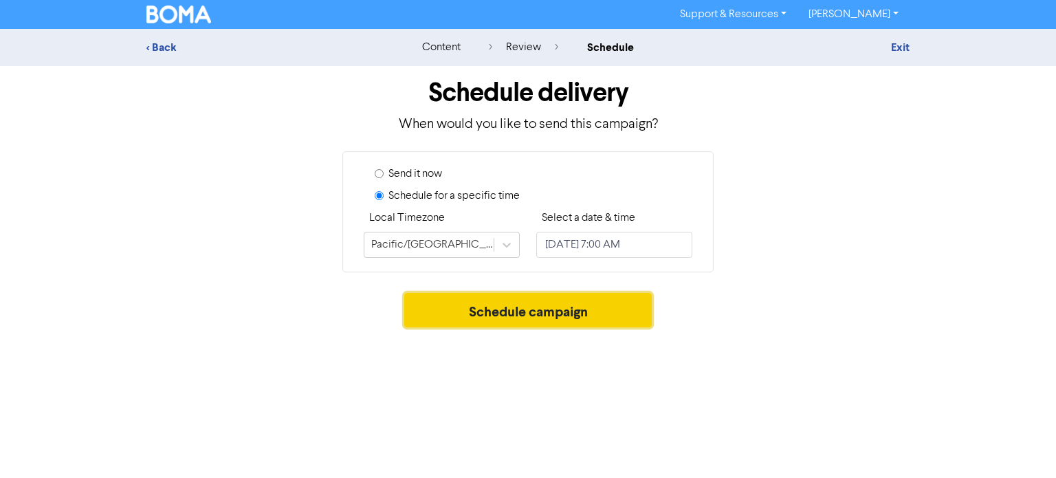
click at [593, 320] on button "Schedule campaign" at bounding box center [528, 310] width 248 height 34
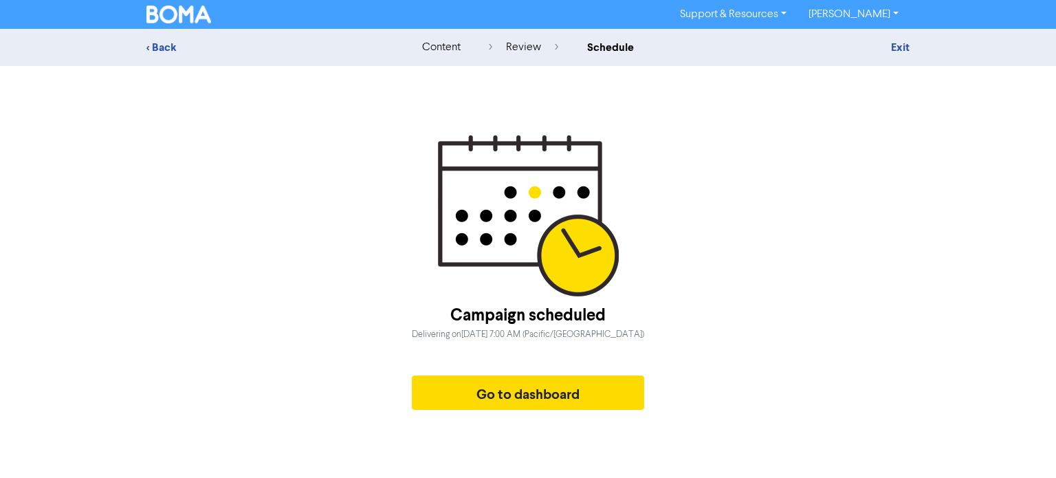
click at [774, 302] on div "Support & Resources Video Tutorials FAQ & Guides Marketing Education [PERSON_NA…" at bounding box center [528, 239] width 1056 height 478
click at [899, 49] on link "Exit" at bounding box center [900, 48] width 19 height 14
